Goal: Information Seeking & Learning: Learn about a topic

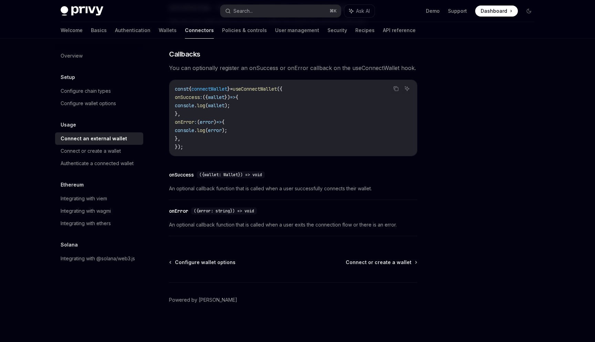
scroll to position [410, 0]
click at [91, 30] on link "Basics" at bounding box center [99, 30] width 16 height 17
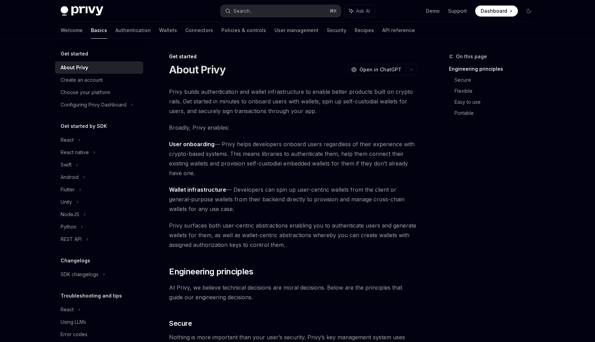
click at [75, 133] on div "Get started by SDK React React native Swift Android Flutter Unity NodeJS Python…" at bounding box center [99, 183] width 88 height 123
click at [75, 137] on div "React" at bounding box center [99, 140] width 88 height 12
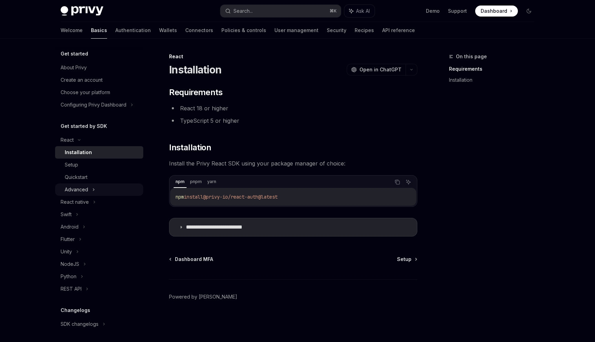
click at [83, 187] on div "Advanced" at bounding box center [76, 189] width 23 height 8
type textarea "*"
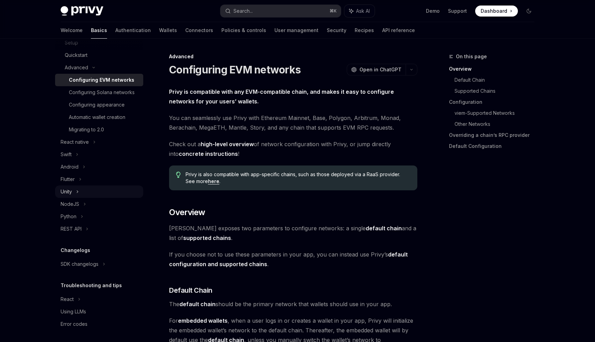
scroll to position [124, 0]
